Goal: Task Accomplishment & Management: Use online tool/utility

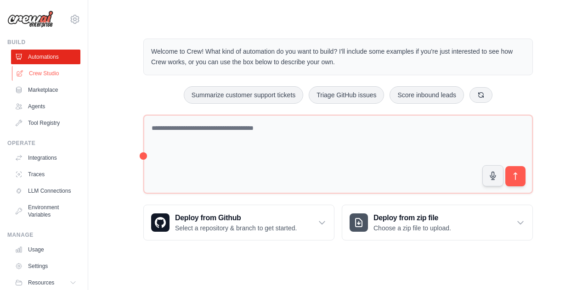
click at [36, 69] on link "Crew Studio" at bounding box center [46, 73] width 69 height 15
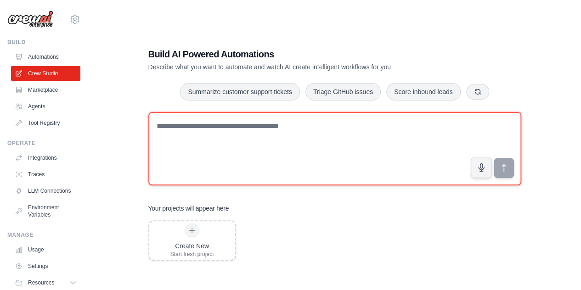
click at [245, 136] on textarea at bounding box center [334, 148] width 373 height 73
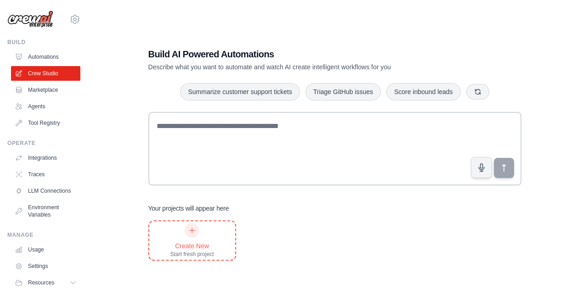
click at [186, 236] on div "Create New Start fresh project" at bounding box center [192, 240] width 44 height 35
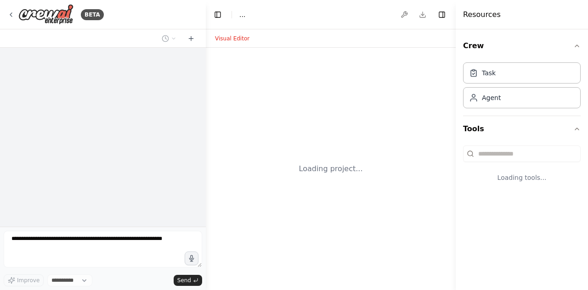
select select "****"
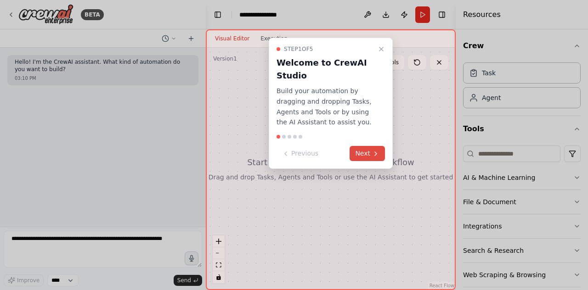
click at [360, 154] on button "Next" at bounding box center [366, 153] width 35 height 15
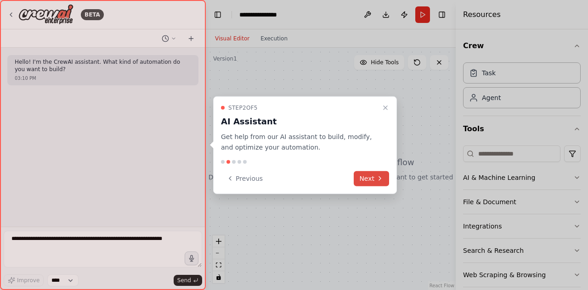
click at [372, 180] on button "Next" at bounding box center [371, 178] width 35 height 15
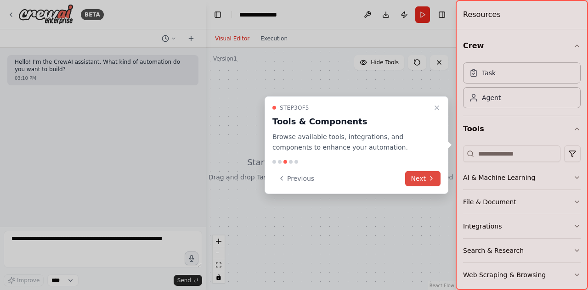
click at [413, 179] on button "Next" at bounding box center [422, 178] width 35 height 15
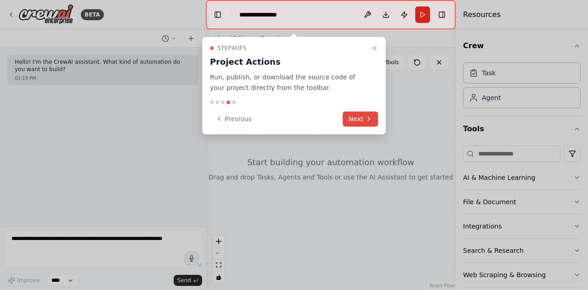
click at [360, 117] on button "Next" at bounding box center [360, 119] width 35 height 15
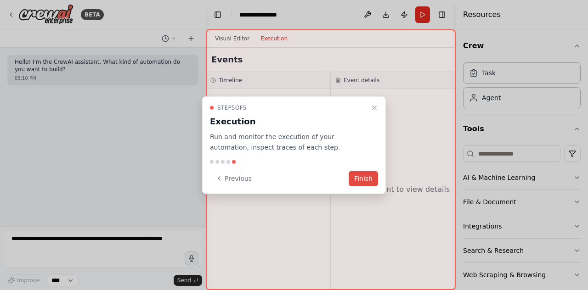
click at [374, 181] on button "Finish" at bounding box center [363, 178] width 29 height 15
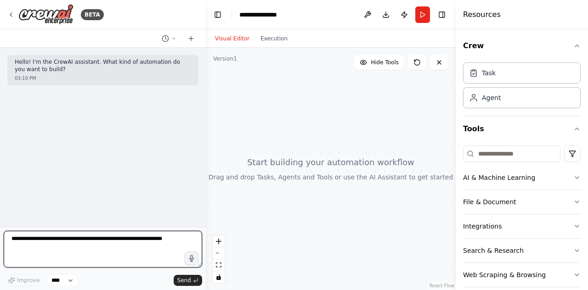
click at [103, 247] on textarea at bounding box center [103, 249] width 198 height 37
click at [43, 246] on textarea "**********" at bounding box center [103, 249] width 198 height 37
drag, startPoint x: 73, startPoint y: 242, endPoint x: 0, endPoint y: 231, distance: 73.3
click at [0, 231] on div "**********" at bounding box center [103, 145] width 206 height 290
paste textarea "**********"
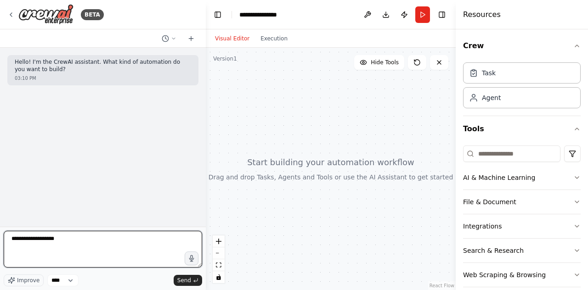
type textarea "**********"
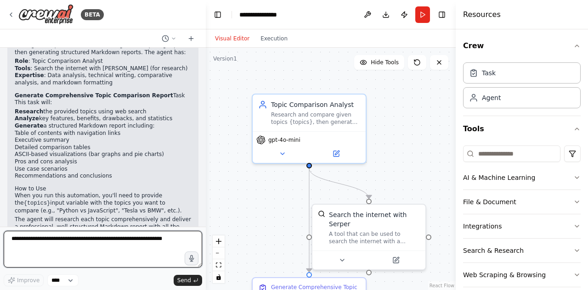
scroll to position [668, 0]
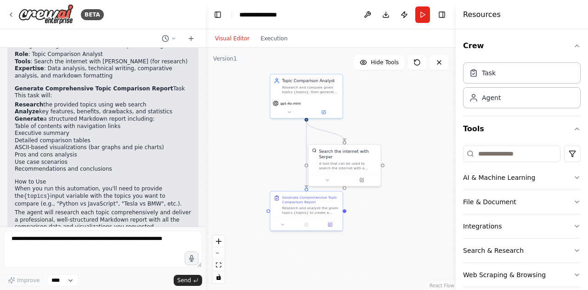
drag, startPoint x: 305, startPoint y: 157, endPoint x: 242, endPoint y: 141, distance: 64.4
click at [242, 141] on div ".deletable-edge-delete-btn { width: 20px; height: 20px; border: 0px solid #ffff…" at bounding box center [331, 169] width 250 height 242
click at [422, 14] on button "Run" at bounding box center [422, 14] width 15 height 17
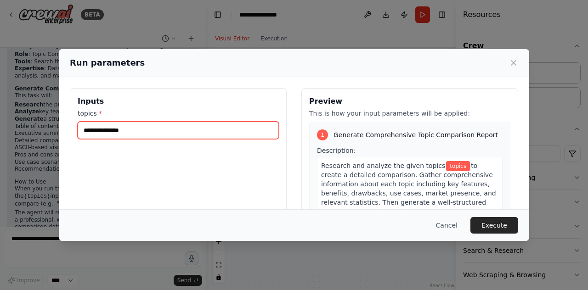
click at [216, 135] on input "topics *" at bounding box center [178, 130] width 201 height 17
type input "*"
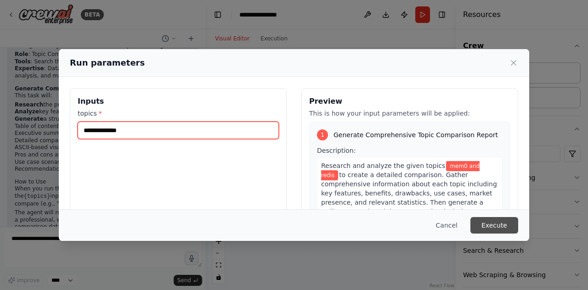
type input "**********"
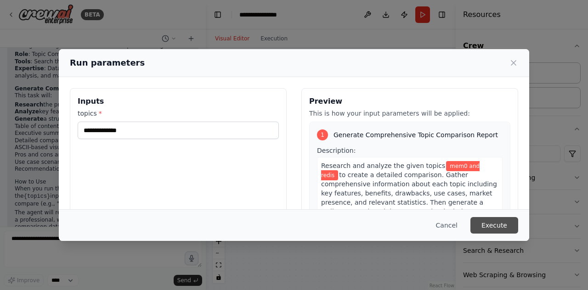
click at [502, 224] on button "Execute" at bounding box center [494, 225] width 48 height 17
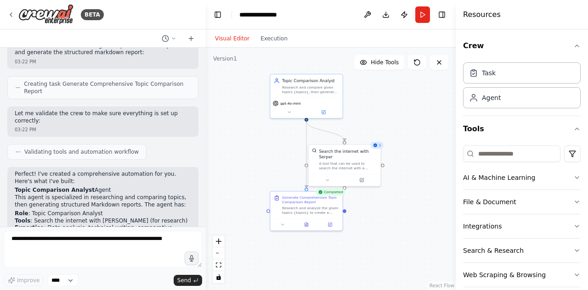
scroll to position [508, 0]
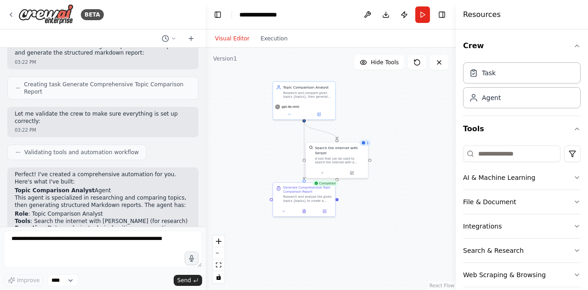
click at [388, 207] on div ".deletable-edge-delete-btn { width: 20px; height: 20px; border: 0px solid #ffff…" at bounding box center [331, 169] width 250 height 242
click at [422, 18] on button "Run" at bounding box center [422, 14] width 15 height 17
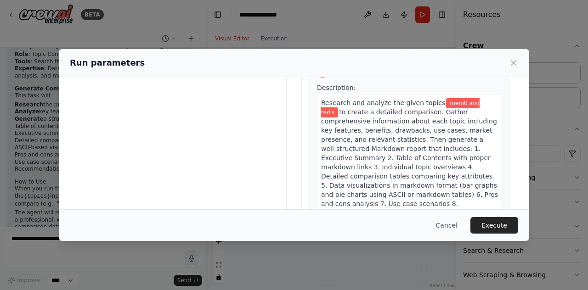
scroll to position [63, 0]
click at [497, 224] on button "Execute" at bounding box center [494, 225] width 48 height 17
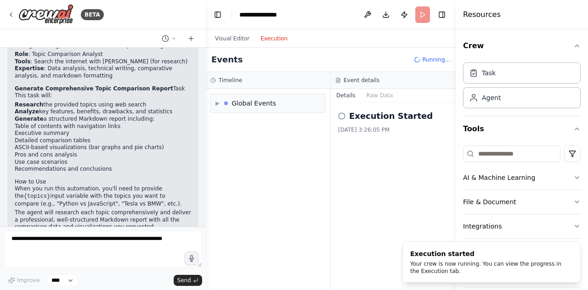
click at [266, 40] on button "Execution" at bounding box center [274, 38] width 38 height 11
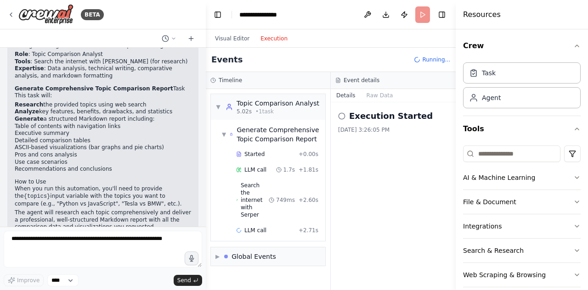
click at [338, 96] on button "Details" at bounding box center [346, 95] width 30 height 13
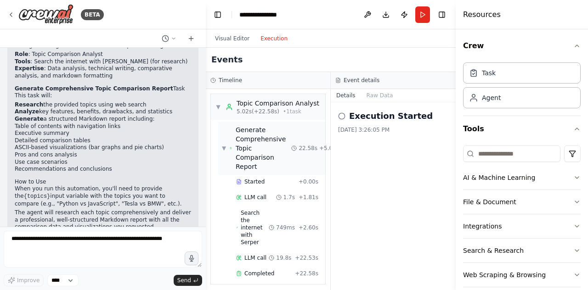
scroll to position [19, 0]
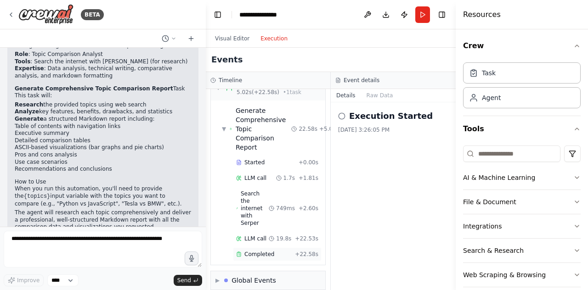
click at [259, 251] on span "Completed" at bounding box center [259, 254] width 30 height 7
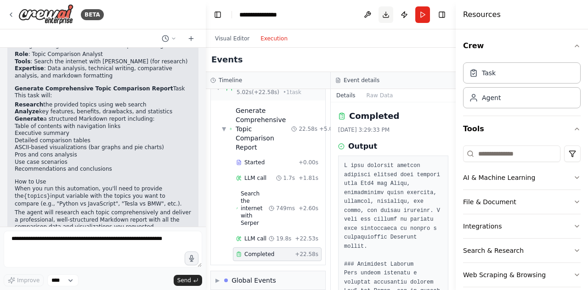
click at [384, 16] on button "Download" at bounding box center [385, 14] width 15 height 17
